Goal: Task Accomplishment & Management: Manage account settings

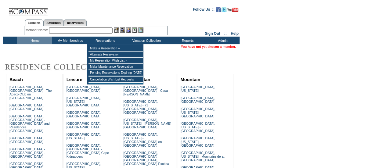
click at [89, 33] on input "text" at bounding box center [80, 30] width 63 height 6
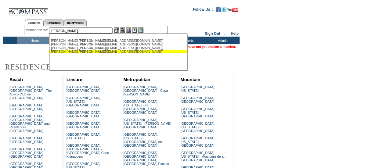
click at [83, 51] on div "[PERSON_NAME] ([EMAIL_ADDRESS][DOMAIN_NAME])" at bounding box center [118, 52] width 134 height 4
type input "[PERSON_NAME] ([EMAIL_ADDRESS][DOMAIN_NAME])"
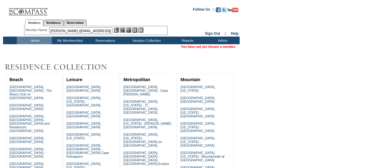
click at [129, 29] on img at bounding box center [128, 29] width 5 height 5
click at [126, 30] on div at bounding box center [129, 29] width 30 height 5
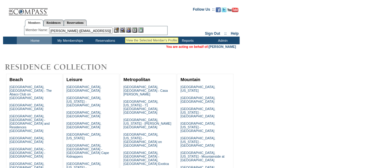
click at [125, 30] on img at bounding box center [122, 29] width 5 height 5
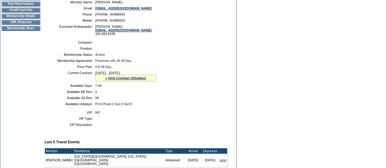
scroll to position [214, 0]
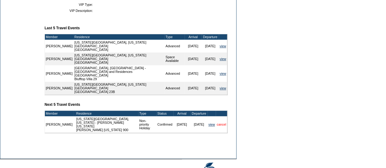
click at [223, 123] on link "cancel" at bounding box center [221, 125] width 9 height 4
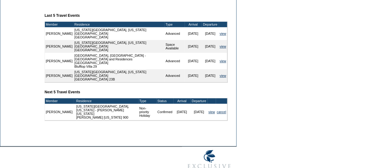
scroll to position [237, 0]
